Goal: Task Accomplishment & Management: Use online tool/utility

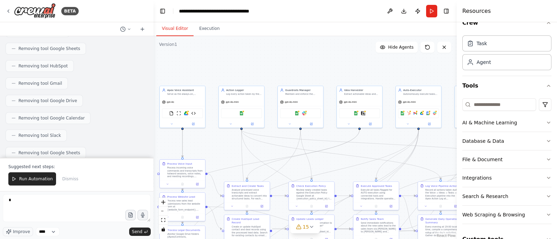
scroll to position [12583, 0]
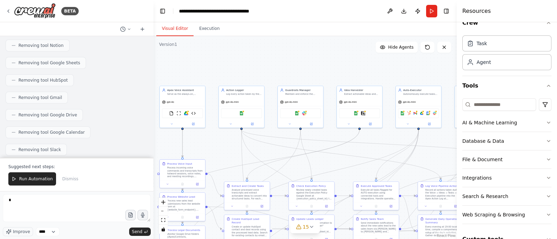
drag, startPoint x: 176, startPoint y: 2, endPoint x: 337, endPoint y: 48, distance: 166.8
click at [337, 48] on div ".deletable-edge-delete-btn { width: 20px; height: 20px; border: 0px solid #ffff…" at bounding box center [304, 137] width 303 height 203
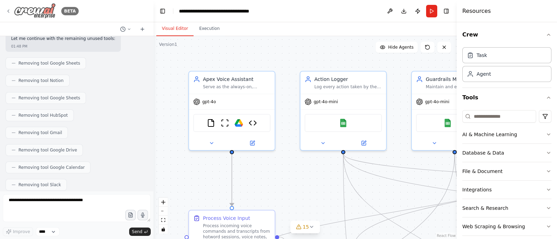
click at [9, 12] on icon at bounding box center [9, 11] width 6 height 6
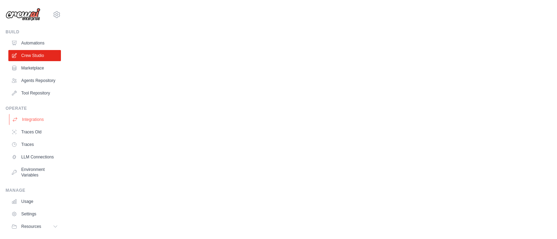
click at [31, 122] on link "Integrations" at bounding box center [35, 119] width 53 height 11
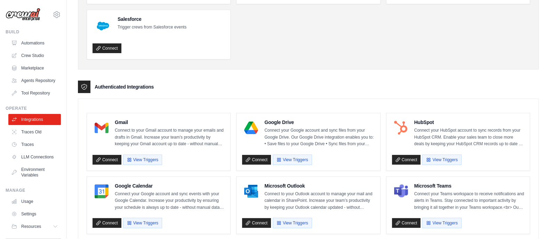
scroll to position [116, 0]
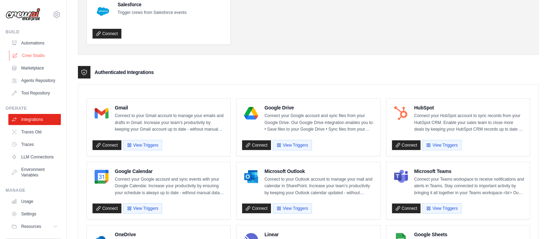
click at [26, 56] on link "Crew Studio" at bounding box center [35, 55] width 53 height 11
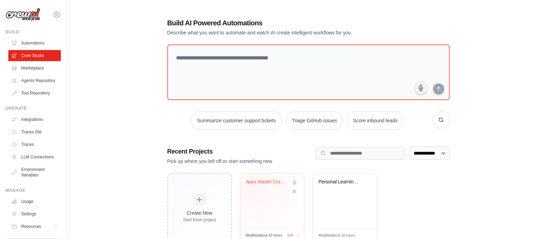
click at [260, 195] on div "Apex Master Crew - Autonomous Found..." at bounding box center [272, 201] width 64 height 55
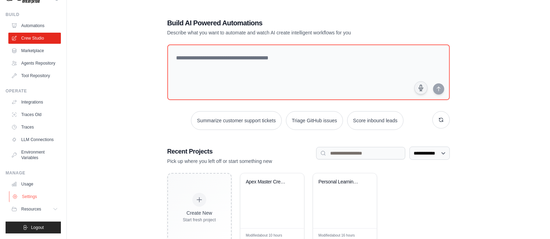
click at [32, 194] on link "Settings" at bounding box center [35, 196] width 53 height 11
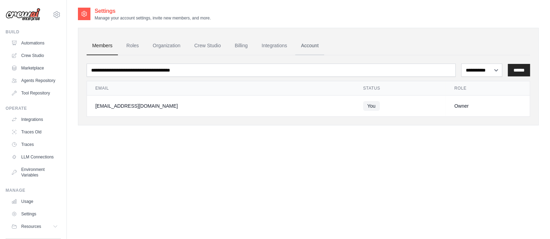
click at [305, 47] on link "Account" at bounding box center [309, 46] width 29 height 19
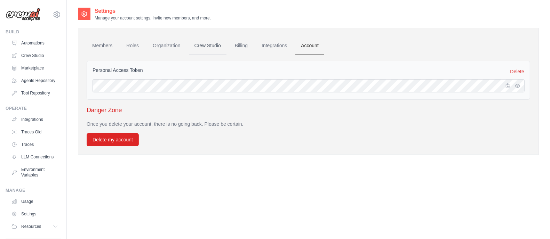
click at [202, 47] on link "Crew Studio" at bounding box center [208, 46] width 38 height 19
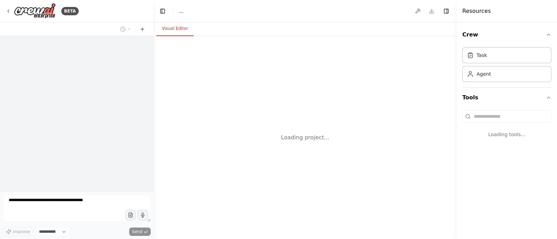
select select "****"
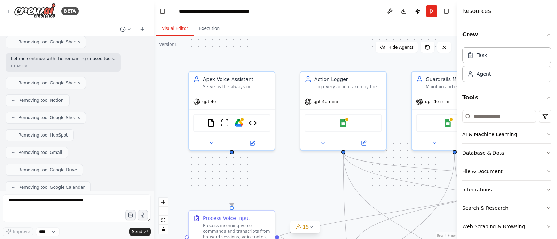
scroll to position [12564, 0]
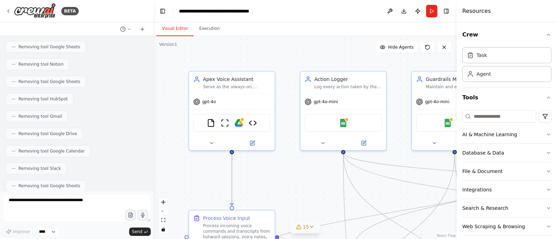
click at [312, 233] on button "15" at bounding box center [305, 227] width 30 height 13
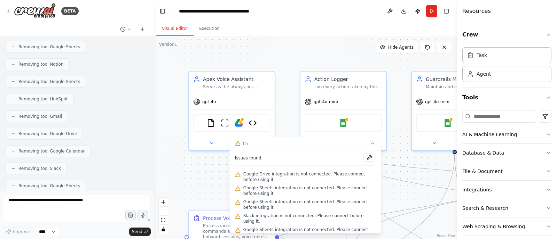
click at [237, 203] on icon at bounding box center [238, 203] width 6 height 6
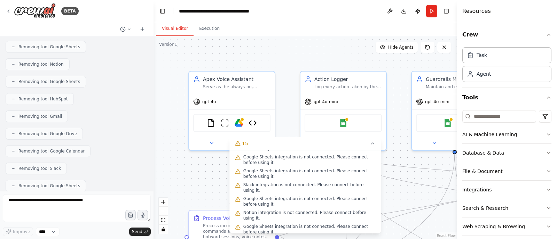
scroll to position [0, 0]
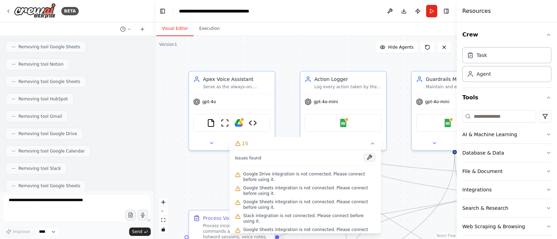
click at [366, 158] on button at bounding box center [369, 157] width 12 height 8
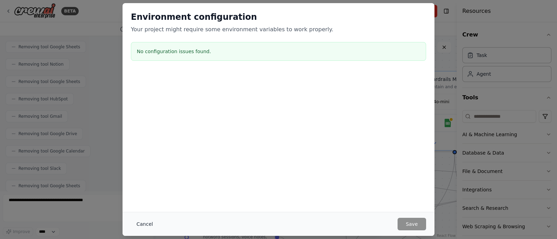
click at [144, 224] on button "Cancel" at bounding box center [144, 224] width 27 height 13
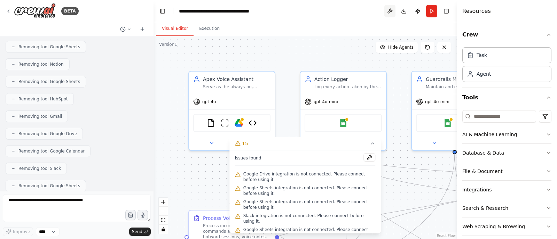
click at [390, 9] on button at bounding box center [389, 11] width 11 height 13
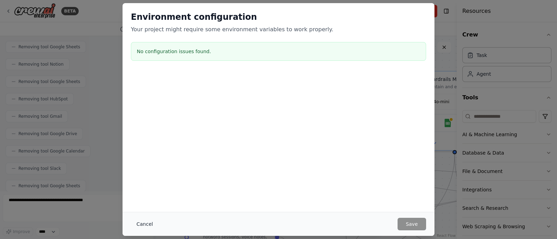
click at [143, 222] on button "Cancel" at bounding box center [144, 224] width 27 height 13
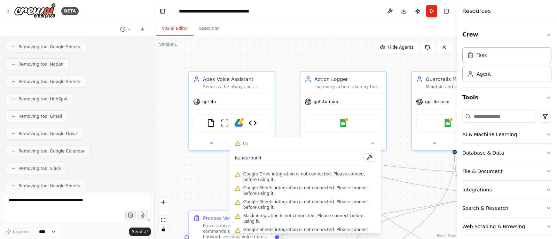
click at [192, 185] on div ".deletable-edge-delete-btn { width: 20px; height: 20px; border: 0px solid #ffff…" at bounding box center [304, 137] width 303 height 203
click at [241, 122] on img at bounding box center [239, 122] width 8 height 8
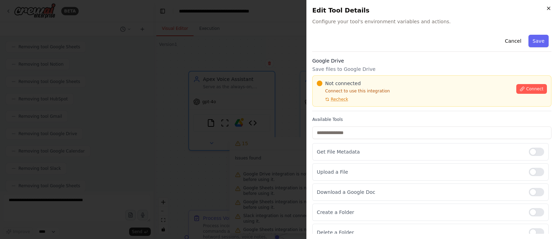
click at [550, 8] on icon "button" at bounding box center [549, 9] width 6 height 6
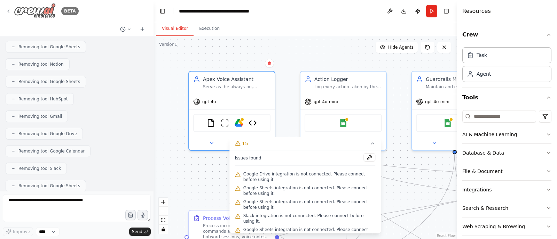
click at [6, 8] on icon at bounding box center [9, 11] width 6 height 6
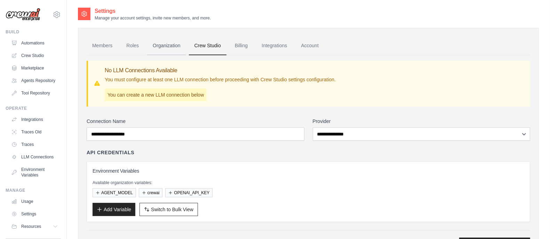
click at [161, 48] on link "Organization" at bounding box center [166, 46] width 39 height 19
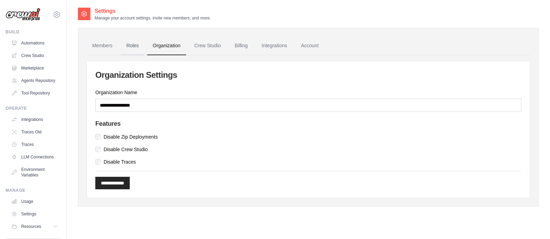
click at [130, 43] on link "Roles" at bounding box center [133, 46] width 24 height 19
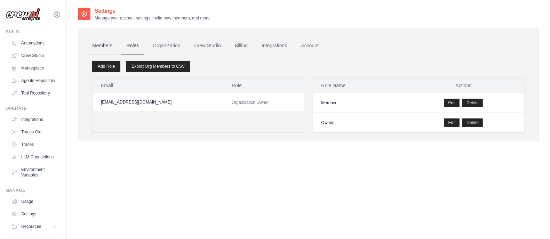
click at [105, 45] on link "Members" at bounding box center [102, 46] width 31 height 19
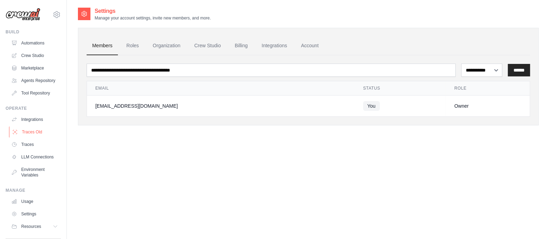
scroll to position [28, 0]
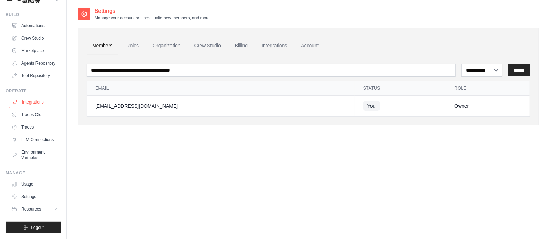
click at [35, 97] on link "Integrations" at bounding box center [35, 102] width 53 height 11
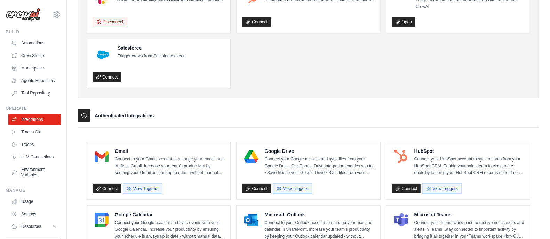
scroll to position [87, 0]
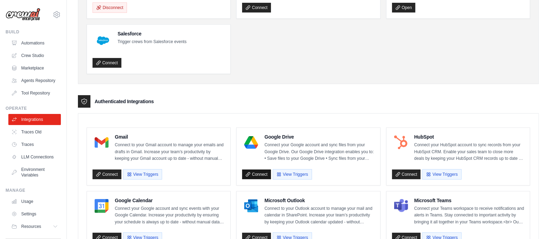
click at [263, 173] on link "Connect" at bounding box center [256, 175] width 29 height 10
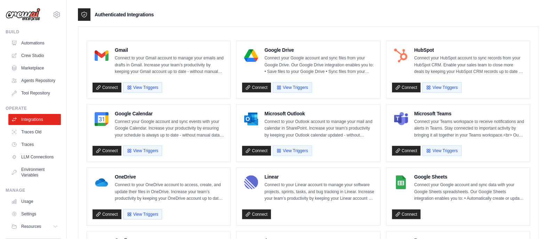
scroll to position [101, 0]
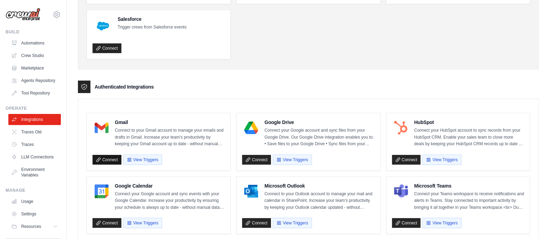
click at [110, 159] on link "Connect" at bounding box center [107, 160] width 29 height 10
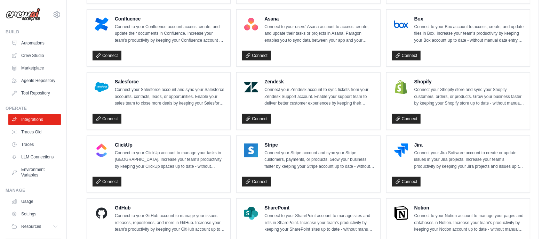
scroll to position [294, 0]
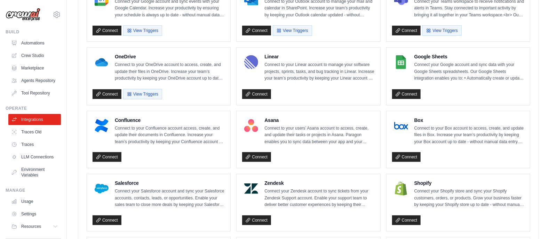
click at [57, 172] on div "jakelevi88hp@gmail.com Settings Build Automations" at bounding box center [33, 119] width 67 height 239
click at [35, 55] on link "Crew Studio" at bounding box center [35, 55] width 53 height 11
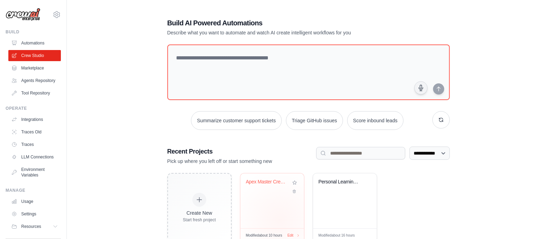
click at [280, 220] on div "Apex Master Crew - Autonomous Found..." at bounding box center [272, 201] width 64 height 55
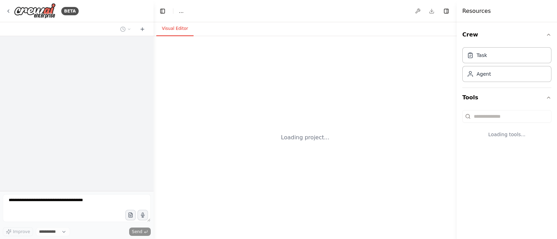
select select "****"
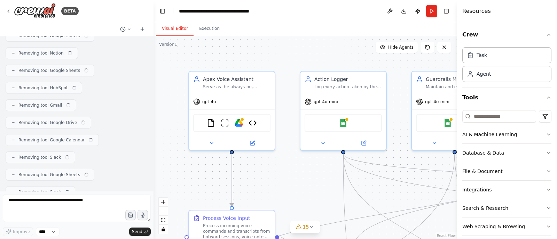
scroll to position [12564, 0]
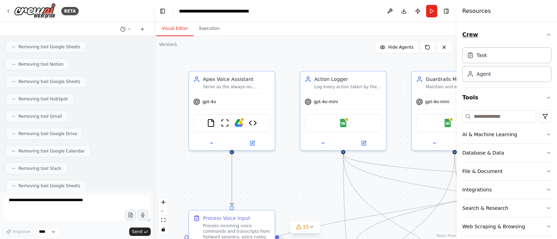
click at [546, 32] on icon "button" at bounding box center [549, 35] width 6 height 6
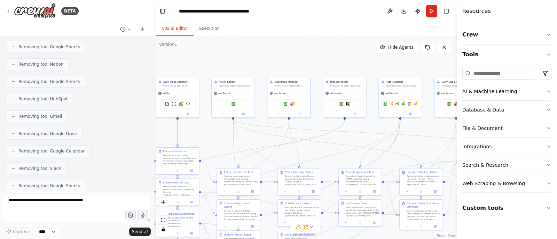
drag, startPoint x: 387, startPoint y: 199, endPoint x: 285, endPoint y: 149, distance: 114.1
click at [285, 149] on div ".deletable-edge-delete-btn { width: 20px; height: 20px; border: 0px solid #ffff…" at bounding box center [304, 137] width 303 height 203
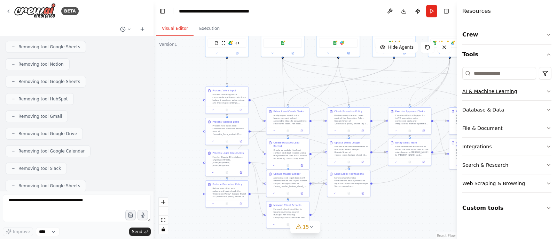
drag, startPoint x: 432, startPoint y: 157, endPoint x: 483, endPoint y: 94, distance: 81.4
click at [483, 94] on div "BETA Hello! I'm the CrewAI assistant. What kind of automation do you want to bu…" at bounding box center [278, 119] width 557 height 239
click at [309, 233] on button "15" at bounding box center [305, 227] width 30 height 13
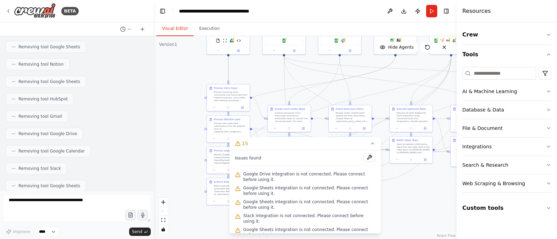
scroll to position [118, 0]
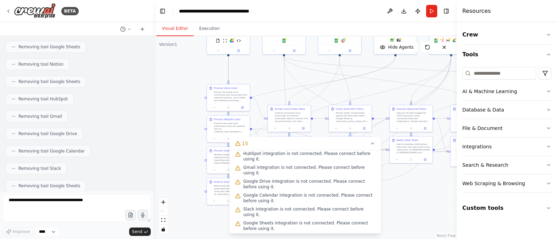
click at [236, 236] on icon at bounding box center [237, 238] width 5 height 4
click at [239, 235] on icon at bounding box center [238, 238] width 6 height 6
click at [246, 235] on span "Slack integration is not connected. Please connect before using it." at bounding box center [309, 240] width 132 height 11
click at [256, 235] on span "Slack integration is not connected. Please connect before using it." at bounding box center [309, 240] width 132 height 11
drag, startPoint x: 262, startPoint y: 217, endPoint x: 267, endPoint y: 217, distance: 4.5
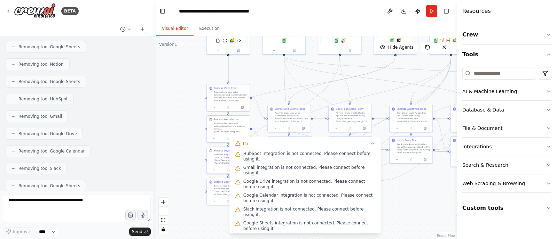
click at [264, 235] on span "Slack integration is not connected. Please connect before using it." at bounding box center [309, 240] width 132 height 11
click at [267, 235] on span "Slack integration is not connected. Please connect before using it." at bounding box center [309, 240] width 132 height 11
drag, startPoint x: 269, startPoint y: 217, endPoint x: 276, endPoint y: 216, distance: 7.0
click at [271, 235] on span "Slack integration is not connected. Please connect before using it." at bounding box center [309, 240] width 132 height 11
click at [276, 235] on span "Slack integration is not connected. Please connect before using it." at bounding box center [309, 240] width 132 height 11
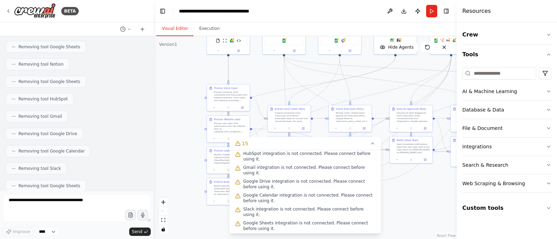
click at [190, 213] on div ".deletable-edge-delete-btn { width: 20px; height: 20px; border: 0px solid #ffff…" at bounding box center [304, 137] width 303 height 203
click at [171, 163] on div ".deletable-edge-delete-btn { width: 20px; height: 20px; border: 0px solid #ffff…" at bounding box center [304, 137] width 303 height 203
click at [380, 91] on div ".deletable-edge-delete-btn { width: 20px; height: 20px; border: 0px solid #ffff…" at bounding box center [304, 137] width 303 height 203
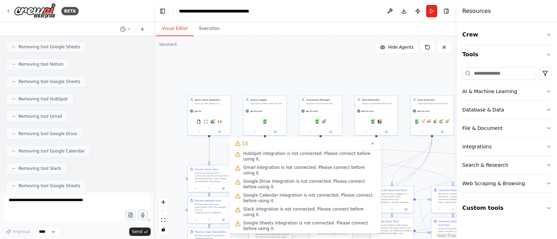
drag, startPoint x: 391, startPoint y: 80, endPoint x: 376, endPoint y: 154, distance: 75.9
click at [376, 154] on div "Version 1 Show Tools Hide Agents .deletable-edge-delete-btn { width: 20px; heig…" at bounding box center [304, 137] width 303 height 203
click at [197, 135] on div "Apex Voice Assistant Serve as the always-on, hotword-activated AI assistant "Ap…" at bounding box center [208, 115] width 43 height 40
click at [198, 135] on div "Apex Voice Assistant Serve as the always-on, hotword-activated AI assistant "Ap…" at bounding box center [208, 115] width 43 height 40
click at [372, 148] on button "15" at bounding box center [305, 143] width 152 height 13
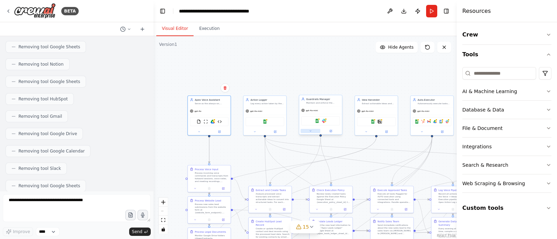
click at [308, 133] on button at bounding box center [310, 131] width 20 height 4
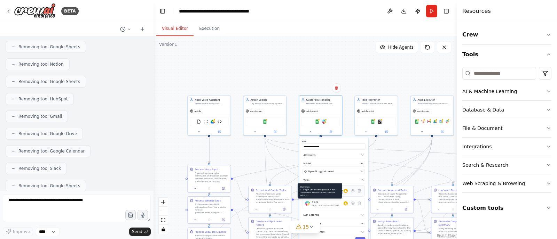
click at [345, 192] on div at bounding box center [345, 191] width 4 height 4
click at [430, 124] on div "Google Sheets HubSpot Gmail Google Drive Google Calendar Slack" at bounding box center [431, 121] width 39 height 9
click at [421, 133] on button at bounding box center [422, 131] width 20 height 4
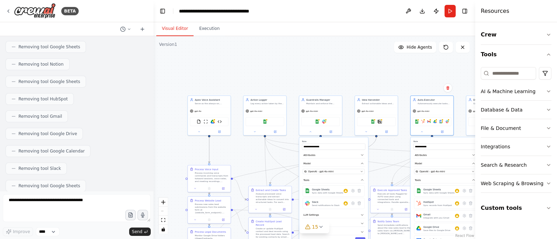
drag, startPoint x: 456, startPoint y: 35, endPoint x: 488, endPoint y: 31, distance: 31.9
click at [488, 31] on div "Resources Crew Tools AI & Machine Learning Database & Data File & Document Inte…" at bounding box center [516, 119] width 82 height 239
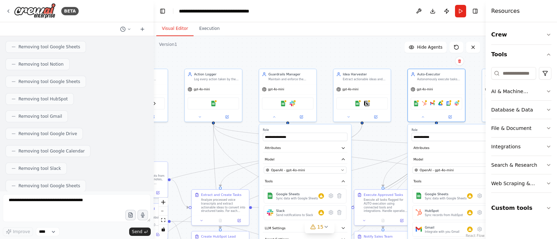
drag, startPoint x: 405, startPoint y: 175, endPoint x: 343, endPoint y: 139, distance: 71.7
click at [308, 139] on div ".deletable-edge-delete-btn { width: 20px; height: 20px; border: 0px solid #ffff…" at bounding box center [198, 114] width 222 height 136
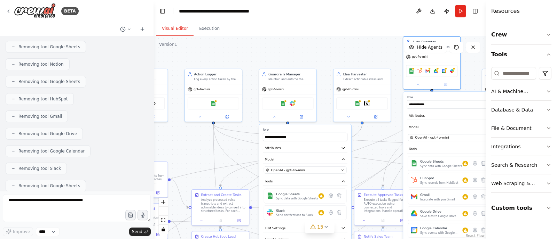
drag, startPoint x: 444, startPoint y: 185, endPoint x: 434, endPoint y: 155, distance: 31.5
click at [439, 152] on button "Tools" at bounding box center [449, 149] width 85 height 9
drag, startPoint x: 384, startPoint y: 161, endPoint x: 356, endPoint y: 143, distance: 34.0
click at [87, 46] on div ".deletable-edge-delete-btn { width: 20px; height: 20px; border: 0px solid #ffff…" at bounding box center [87, 46] width 0 height 0
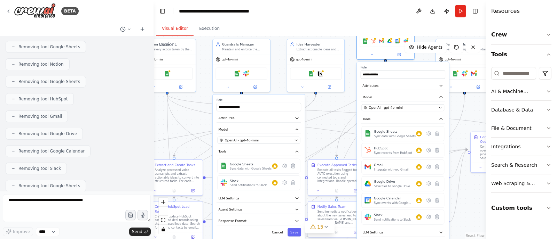
drag, startPoint x: 382, startPoint y: 155, endPoint x: 335, endPoint y: 125, distance: 55.7
click at [335, 125] on div ".deletable-edge-delete-btn { width: 20px; height: 20px; border: 0px solid #ffff…" at bounding box center [319, 137] width 332 height 203
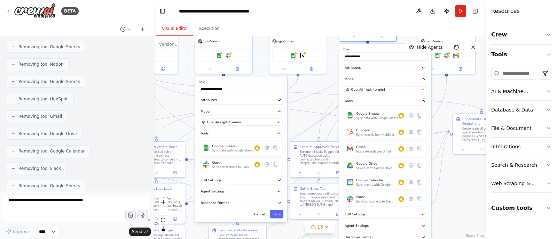
drag, startPoint x: 476, startPoint y: 210, endPoint x: 455, endPoint y: 187, distance: 31.3
click at [455, 188] on div ".deletable-edge-delete-btn { width: 20px; height: 20px; border: 0px solid #ffff…" at bounding box center [319, 137] width 332 height 203
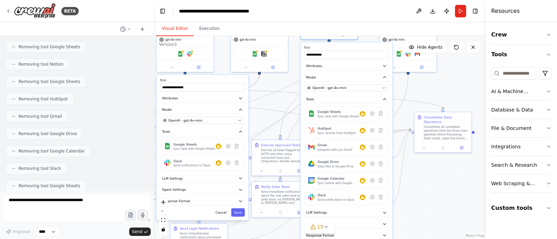
drag, startPoint x: 468, startPoint y: 211, endPoint x: 432, endPoint y: 214, distance: 35.6
click at [432, 214] on div ".deletable-edge-delete-btn { width: 20px; height: 20px; border: 0px solid #ffff…" at bounding box center [319, 137] width 332 height 203
click at [372, 149] on button at bounding box center [372, 147] width 8 height 8
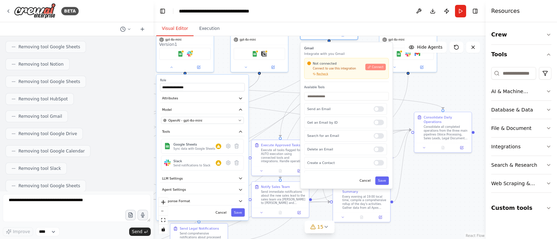
click at [382, 67] on span "Connect" at bounding box center [377, 67] width 11 height 4
click at [551, 56] on div "Crew Tools AI & Machine Learning Database & Data File & Document Integrations S…" at bounding box center [520, 130] width 71 height 217
click at [550, 56] on icon "button" at bounding box center [549, 55] width 6 height 6
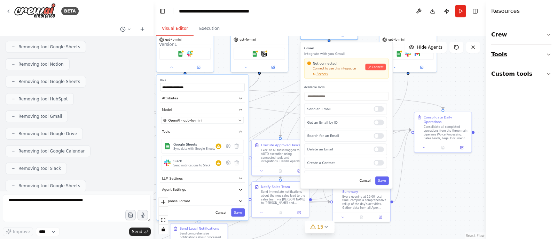
click at [549, 55] on icon "button" at bounding box center [549, 55] width 6 height 6
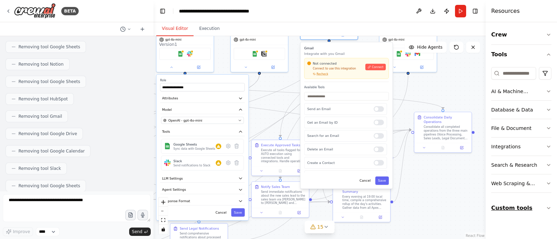
click at [540, 209] on button "Custom tools" at bounding box center [521, 208] width 60 height 19
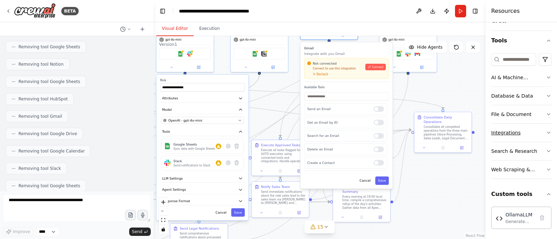
click at [546, 132] on icon "button" at bounding box center [549, 133] width 6 height 6
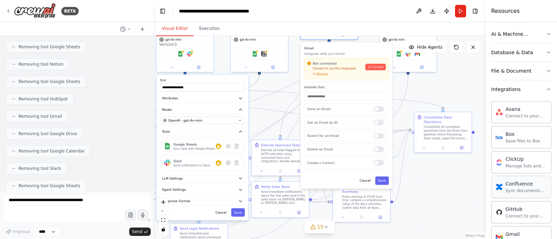
scroll to position [144, 0]
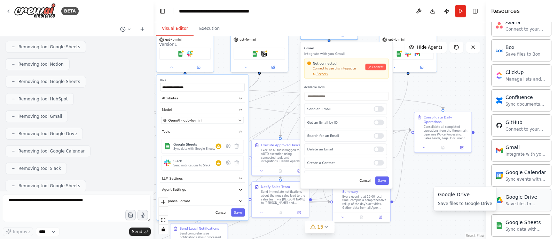
click at [517, 205] on div "Save files to Google Drive" at bounding box center [525, 204] width 41 height 6
click at [321, 73] on span "Recheck" at bounding box center [322, 74] width 12 height 4
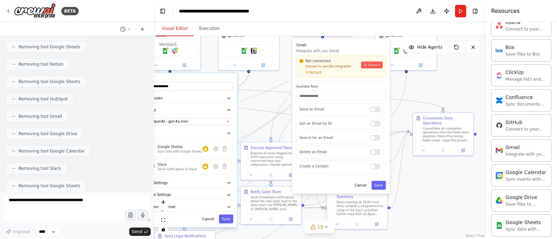
click at [449, 90] on div ".deletable-edge-delete-btn { width: 20px; height: 20px; border: 0px solid #ffff…" at bounding box center [319, 137] width 332 height 203
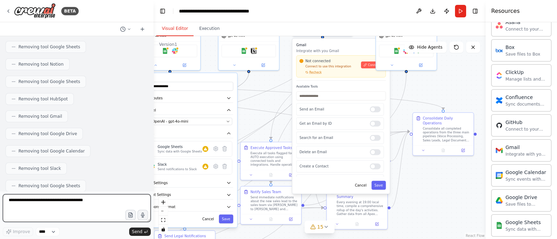
click at [64, 205] on textarea at bounding box center [77, 208] width 148 height 28
type textarea "**********"
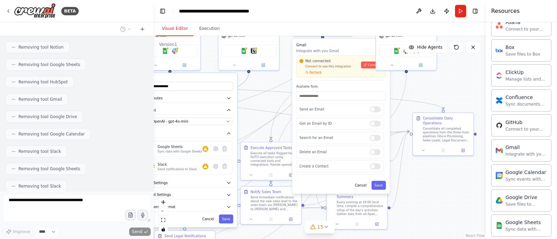
scroll to position [12606, 0]
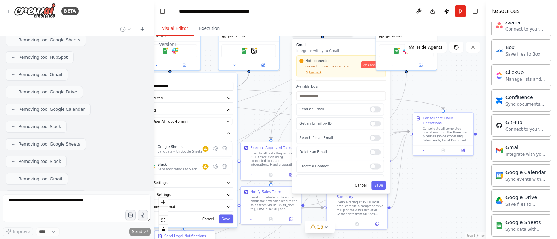
click at [461, 83] on div ".deletable-edge-delete-btn { width: 20px; height: 20px; border: 0px solid #ffff…" at bounding box center [319, 137] width 332 height 203
click at [363, 188] on button "Cancel" at bounding box center [361, 185] width 18 height 9
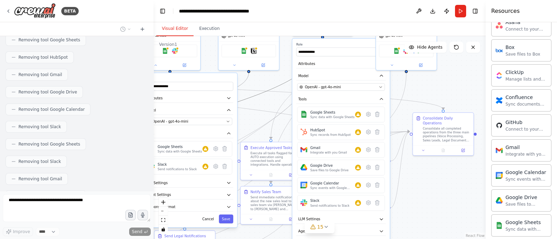
drag, startPoint x: 358, startPoint y: 118, endPoint x: 267, endPoint y: 92, distance: 95.2
click at [267, 92] on icon "Edge from 533aa1f4-2971-44e5-8b88-994222345bf3 to 295ef5b3-7a2c-488a-a54b-5bf92…" at bounding box center [210, 110] width 224 height 145
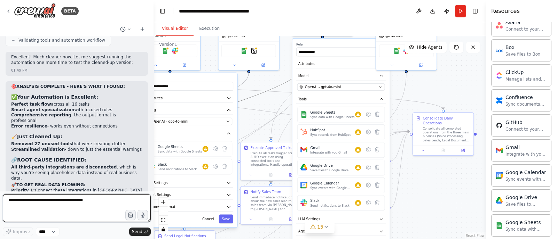
scroll to position [12831, 0]
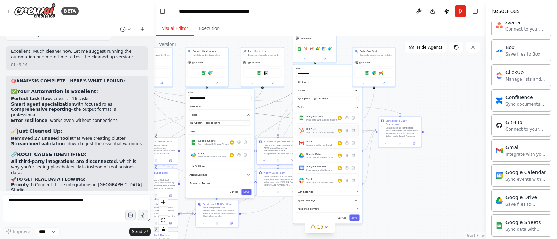
drag, startPoint x: 277, startPoint y: 118, endPoint x: 310, endPoint y: 126, distance: 33.3
click at [222, 126] on div ".deletable-edge-delete-btn { width: 20px; height: 20px; border: 0px solid #ffff…" at bounding box center [139, 81] width 166 height 102
drag, startPoint x: 269, startPoint y: 116, endPoint x: 291, endPoint y: 120, distance: 21.9
click at [222, 126] on div ".deletable-edge-delete-btn { width: 20px; height: 20px; border: 0px solid #ffff…" at bounding box center [139, 81] width 166 height 102
click at [272, 107] on div ".deletable-edge-delete-btn { width: 20px; height: 20px; border: 0px solid #ffff…" at bounding box center [319, 137] width 332 height 203
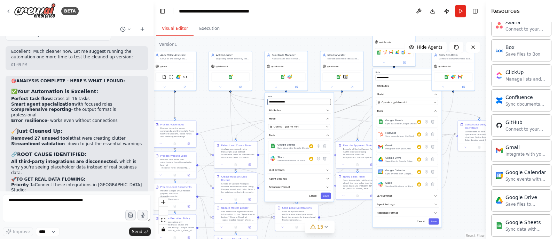
drag, startPoint x: 272, startPoint y: 108, endPoint x: 352, endPoint y: 112, distance: 79.4
click at [352, 112] on div ".deletable-edge-delete-btn { width: 20px; height: 20px; border: 0px solid #ffff…" at bounding box center [319, 137] width 332 height 203
